Goal: Obtain resource: Download file/media

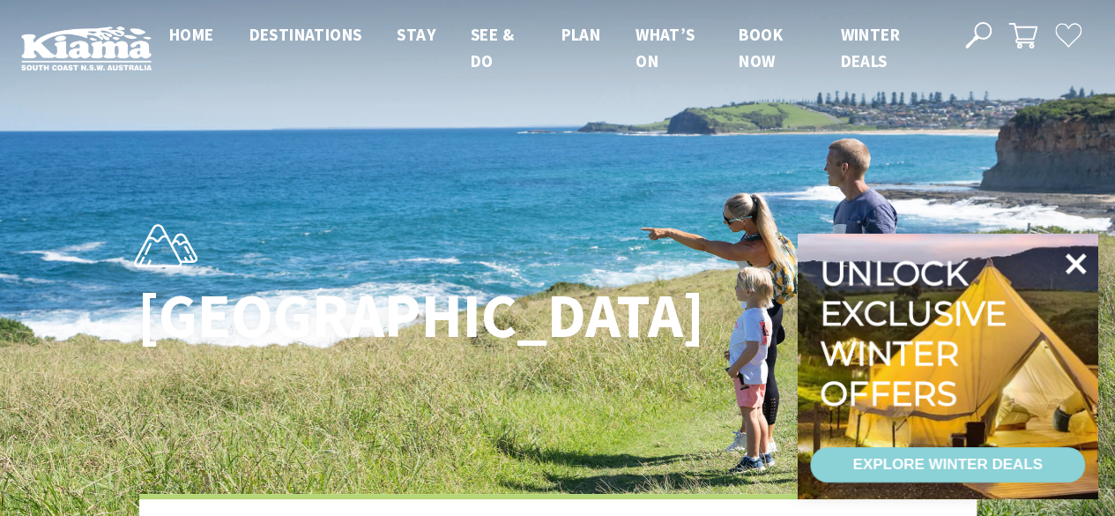
click at [1068, 261] on icon at bounding box center [1075, 263] width 42 height 42
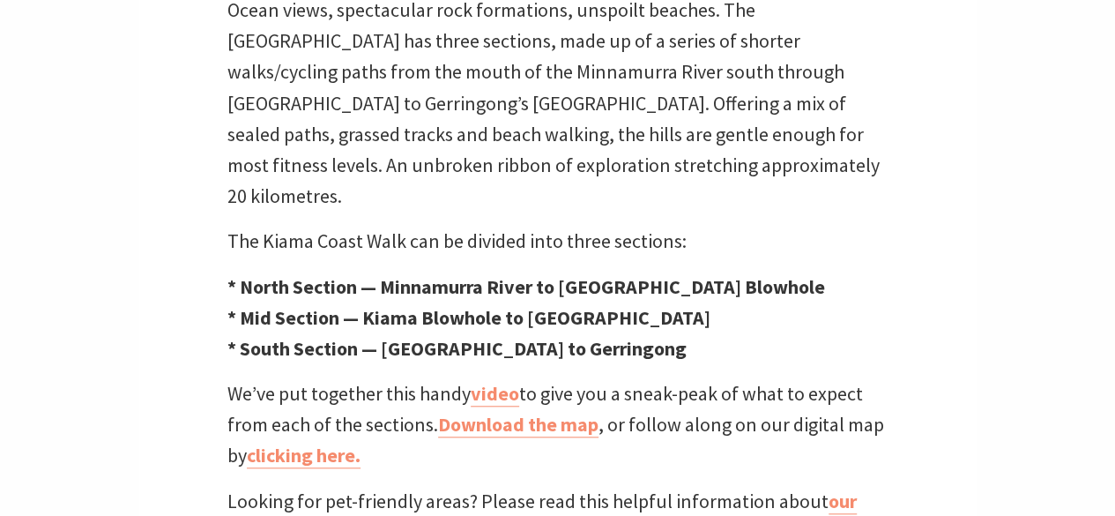
scroll to position [705, 0]
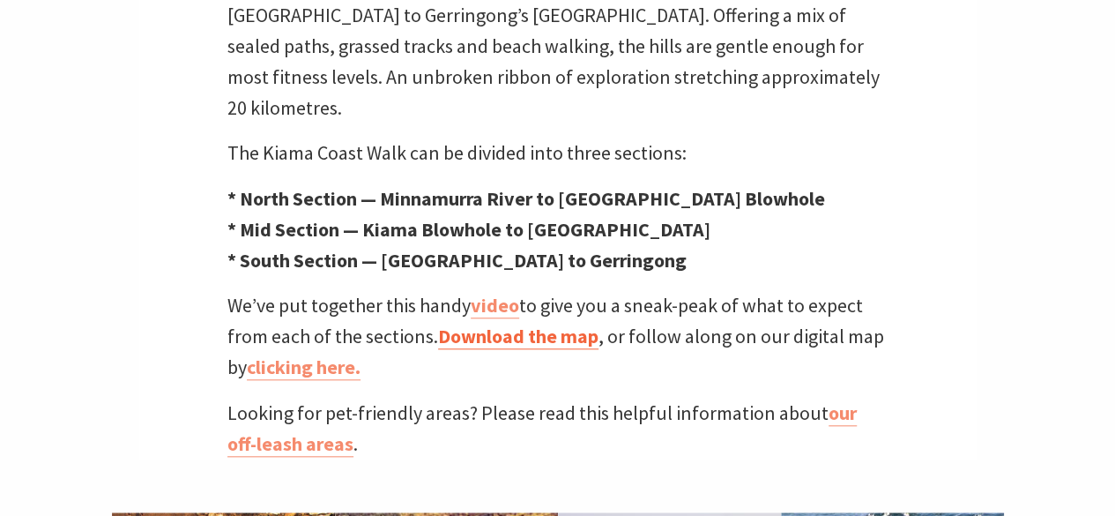
click at [530, 323] on link "Download the map" at bounding box center [518, 336] width 160 height 26
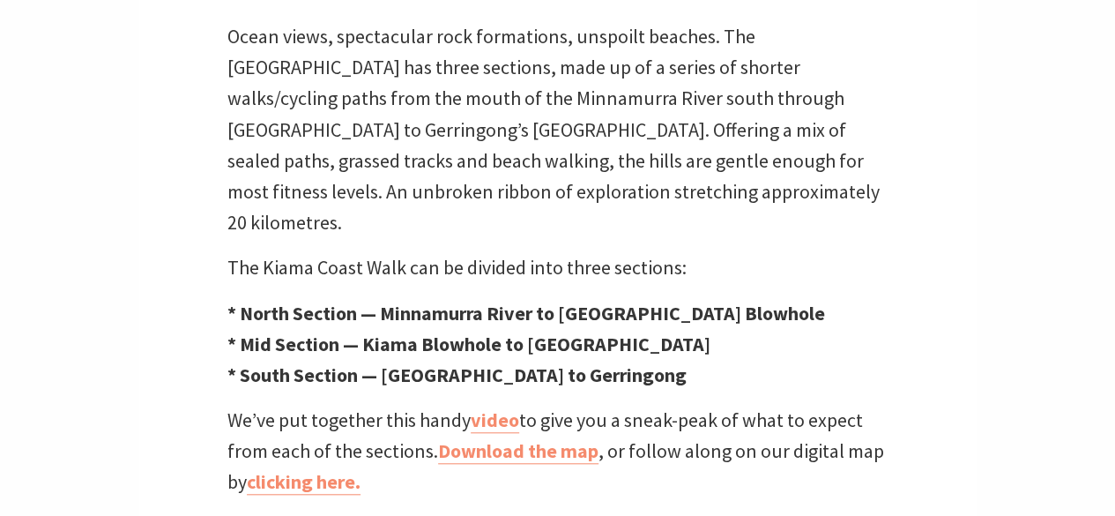
scroll to position [617, 0]
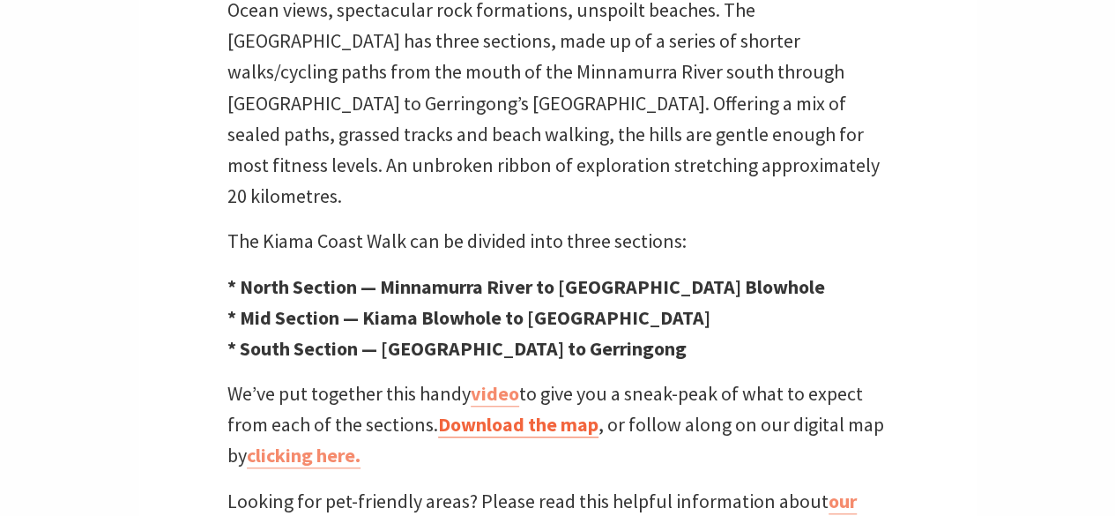
click at [555, 412] on link "Download the map" at bounding box center [518, 425] width 160 height 26
